Goal: Task Accomplishment & Management: Manage account settings

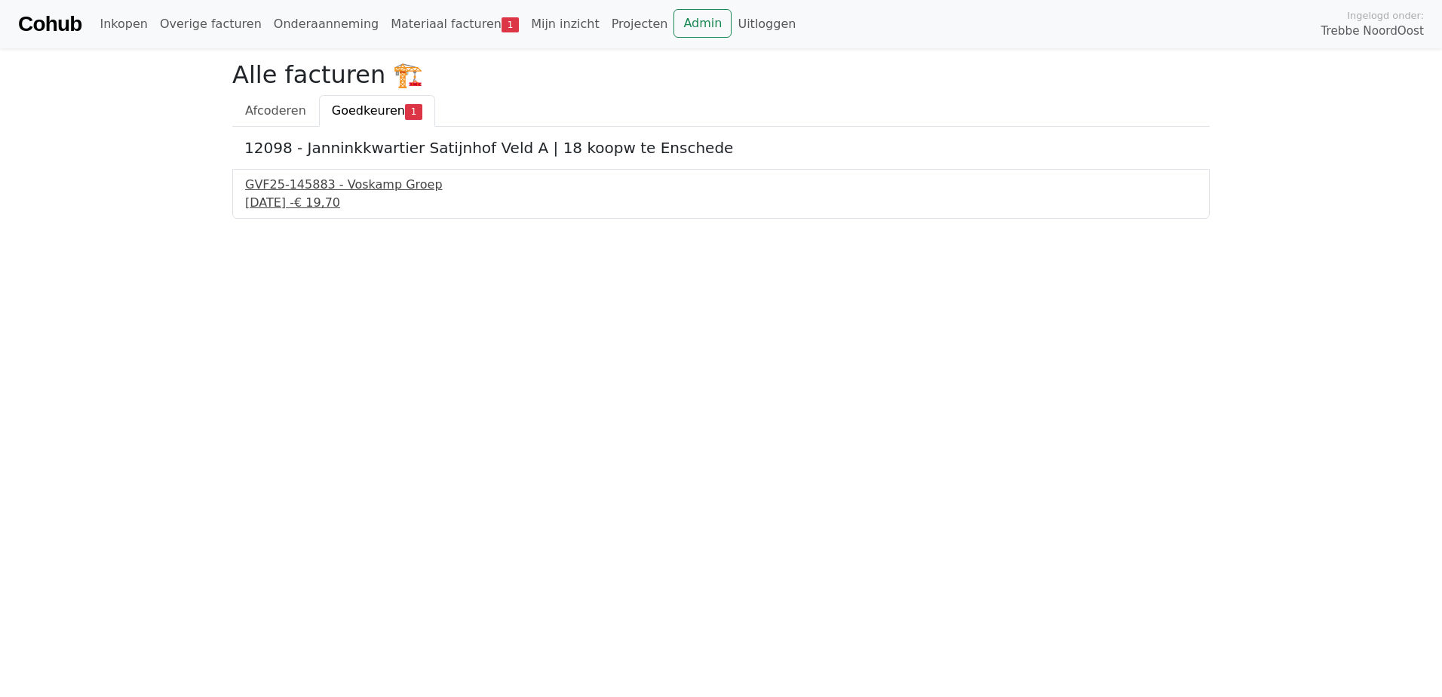
click at [321, 196] on div "[DATE] - € 19,70" at bounding box center [721, 203] width 952 height 18
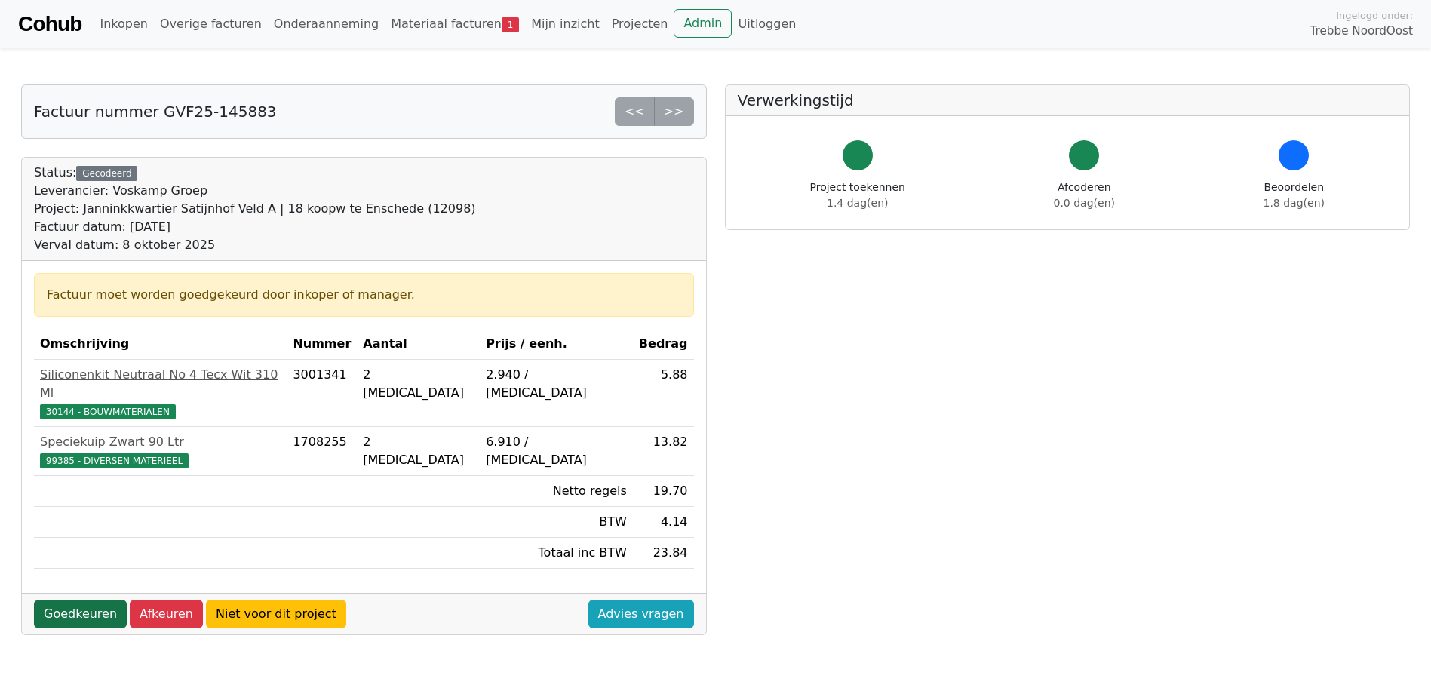
click at [76, 600] on link "Goedkeuren" at bounding box center [80, 614] width 93 height 29
